Goal: Register for event/course

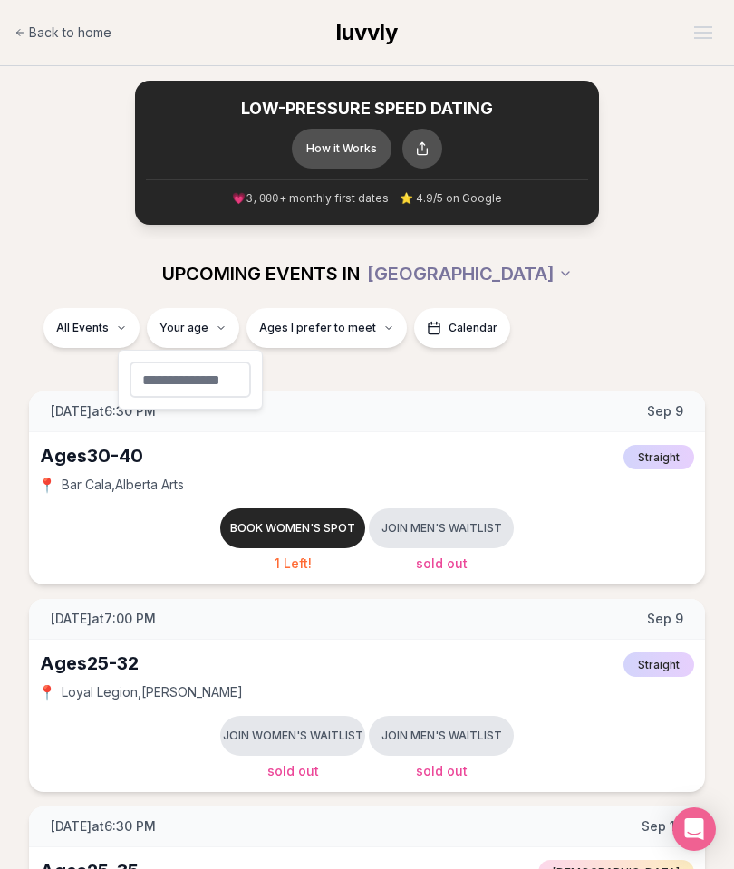
type input "**"
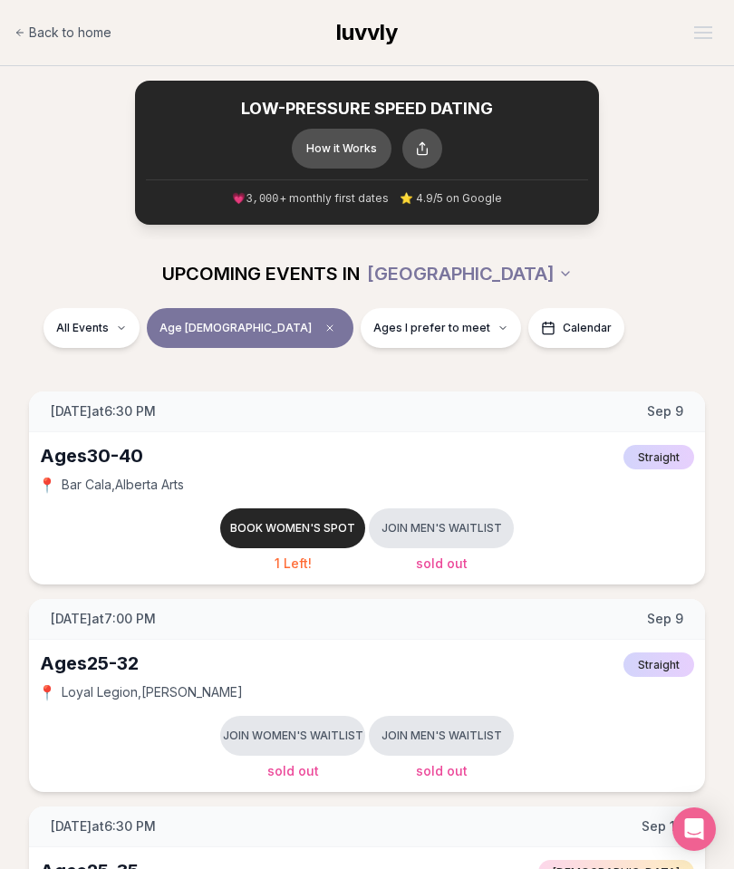
click at [360, 318] on button "Ages I prefer to meet" at bounding box center [440, 328] width 160 height 40
click at [235, 391] on div "Younger than me Around my age Older than me" at bounding box center [317, 396] width 181 height 92
click at [244, 390] on button "Around my age" at bounding box center [246, 396] width 14 height 14
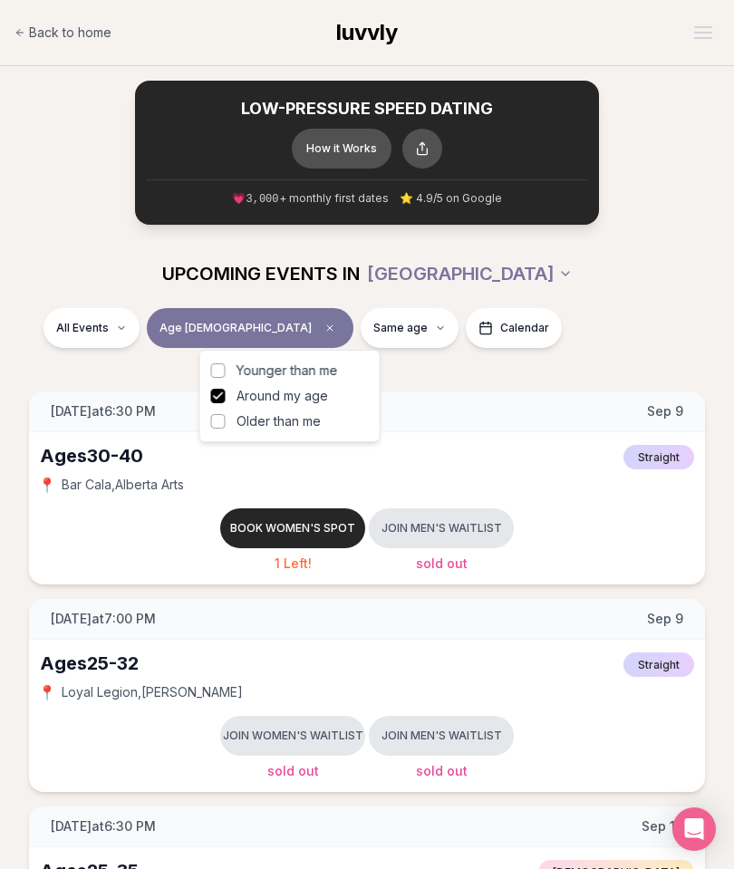
click at [589, 348] on div "All Events Age [DEMOGRAPHIC_DATA] Same age Calendar" at bounding box center [366, 331] width 705 height 47
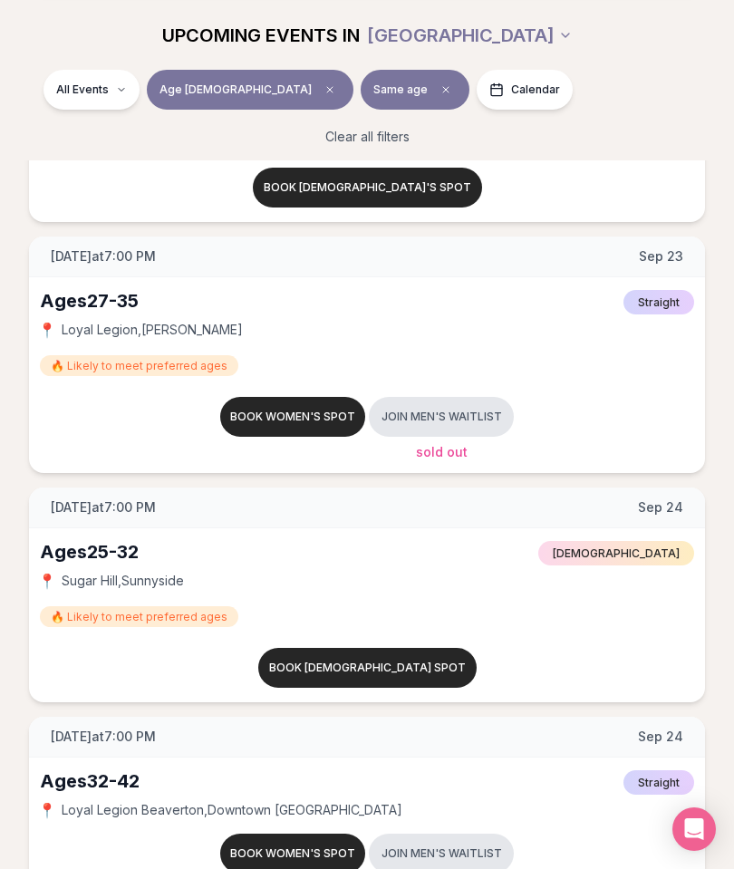
scroll to position [2812, 0]
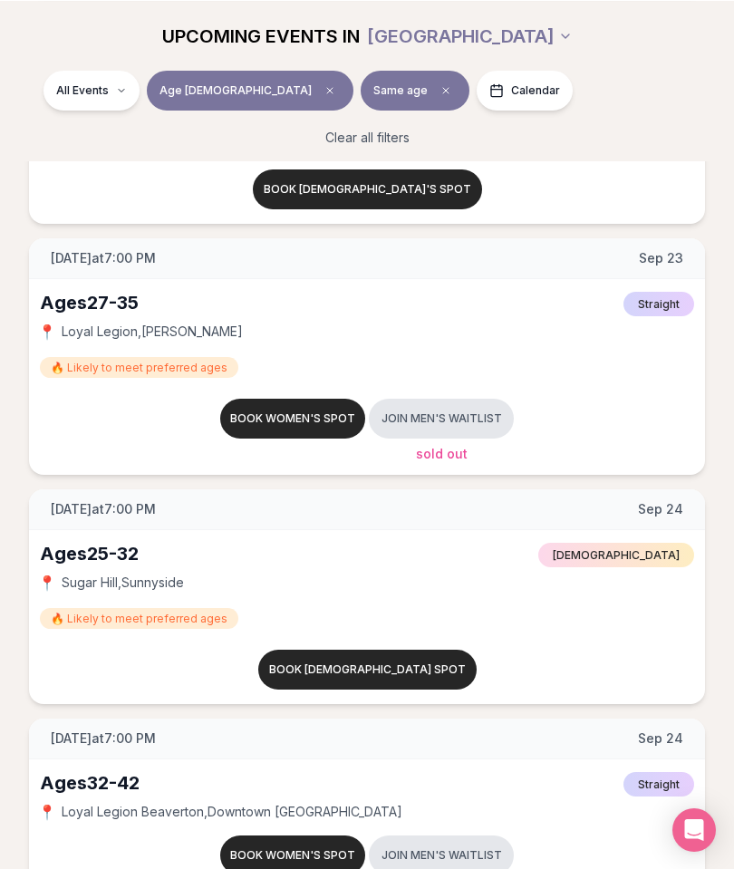
click at [274, 415] on button "Book women's spot" at bounding box center [292, 418] width 145 height 40
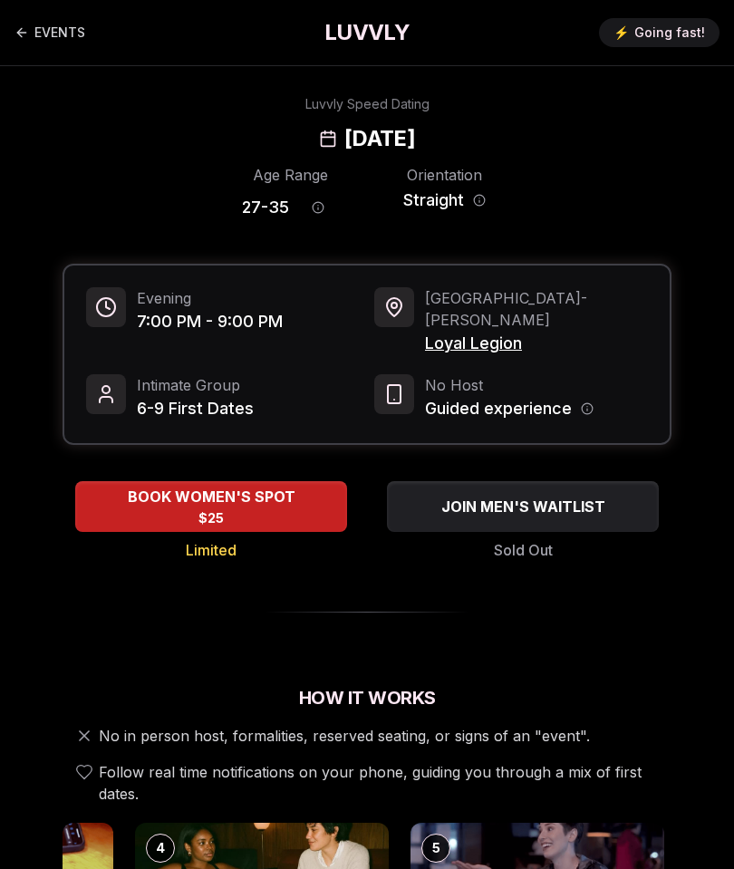
click at [45, 36] on link "EVENTS" at bounding box center [49, 32] width 71 height 36
